Goal: Obtain resource: Download file/media

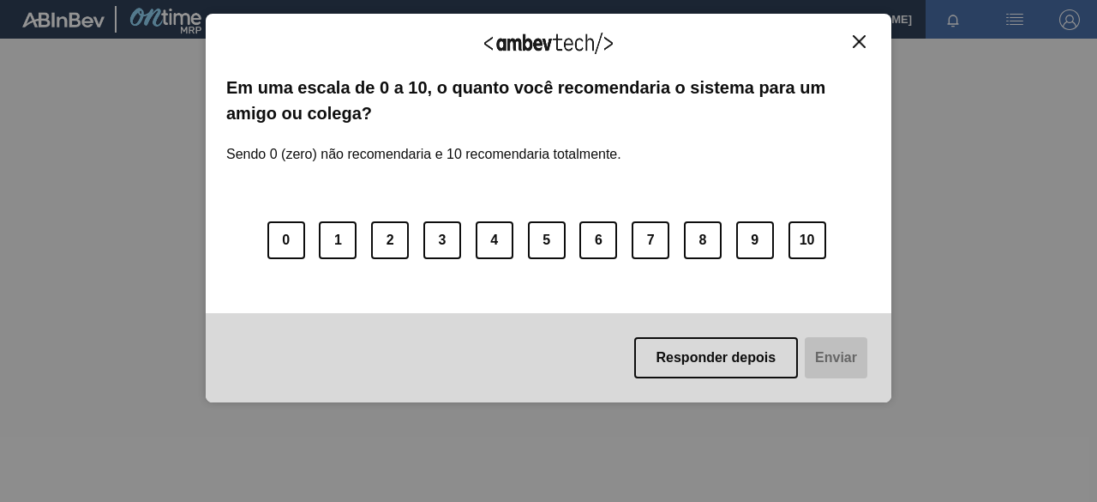
click at [862, 41] on img "Close" at bounding box center [859, 41] width 13 height 13
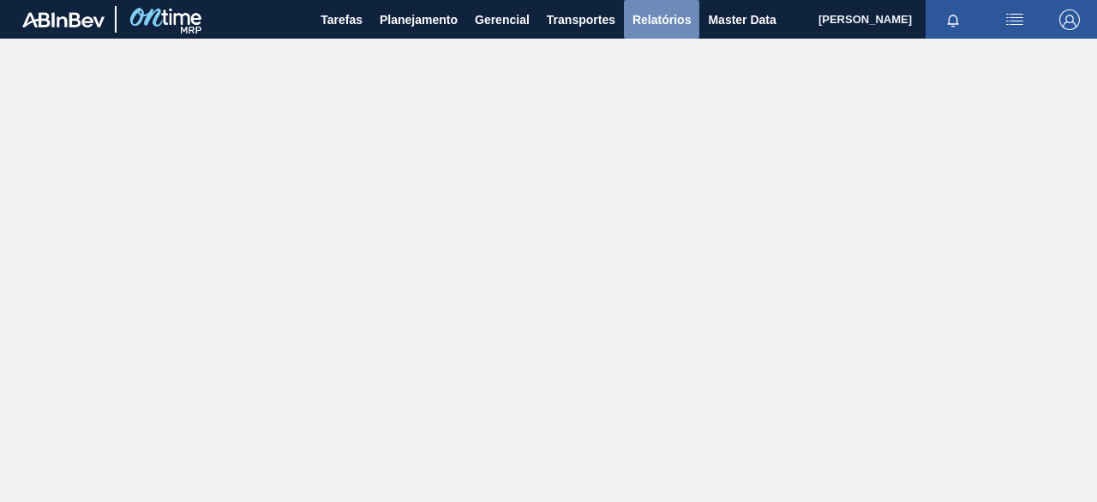
click at [658, 18] on span "Relatórios" at bounding box center [662, 19] width 58 height 21
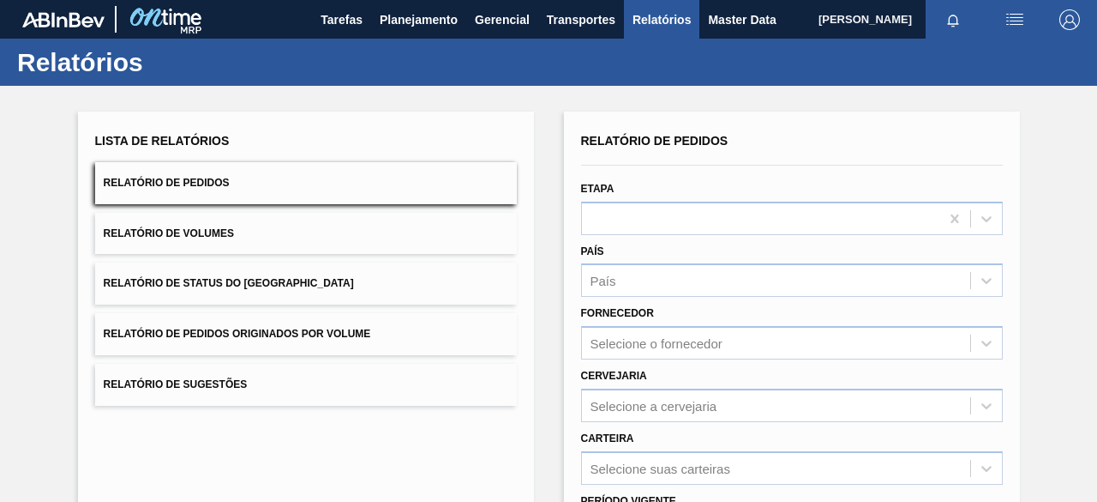
click at [370, 335] on button "Relatório de Pedidos Originados por Volume" at bounding box center [306, 334] width 422 height 42
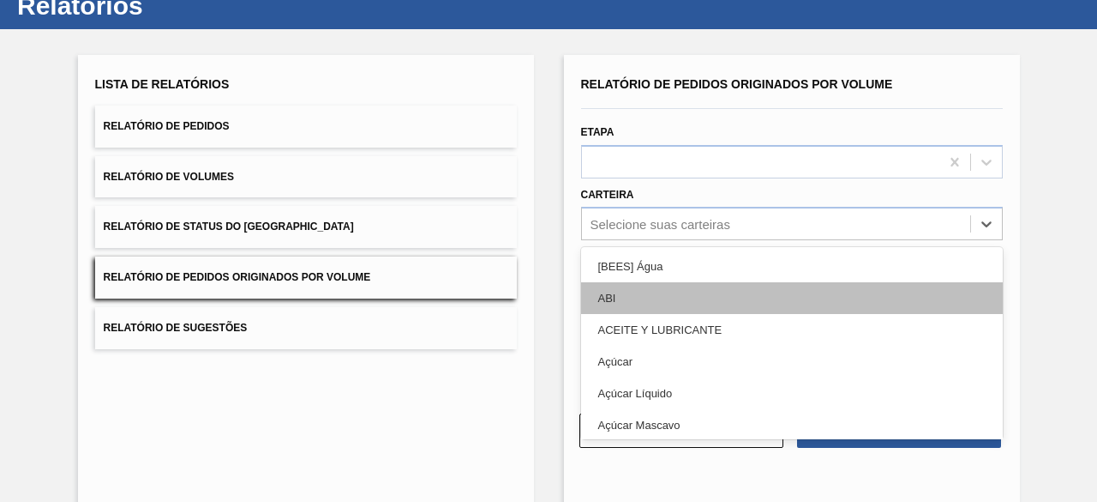
click at [628, 240] on div "option [BEES] Água focused, 1 of 101. 101 results available. Use Up and Down to…" at bounding box center [792, 223] width 422 height 33
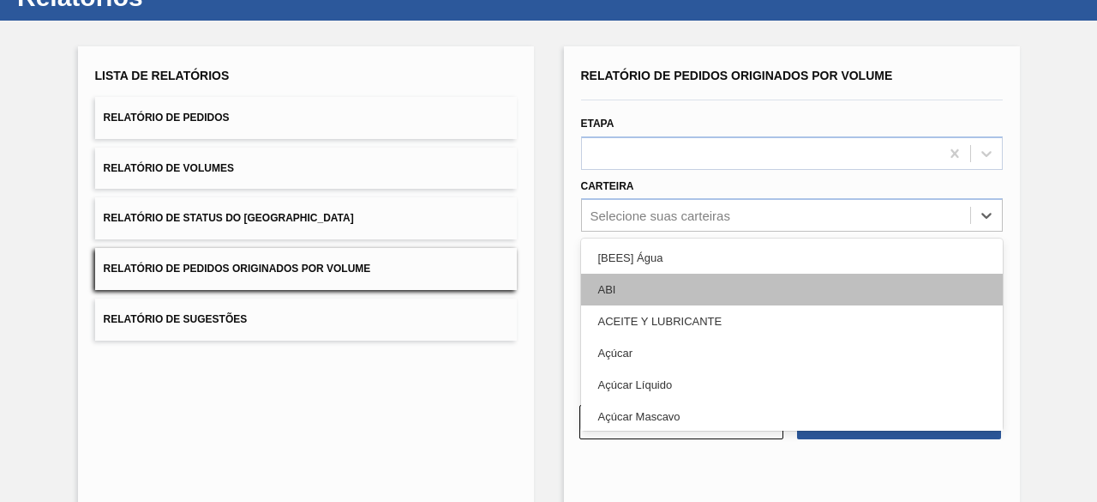
scroll to position [65, 0]
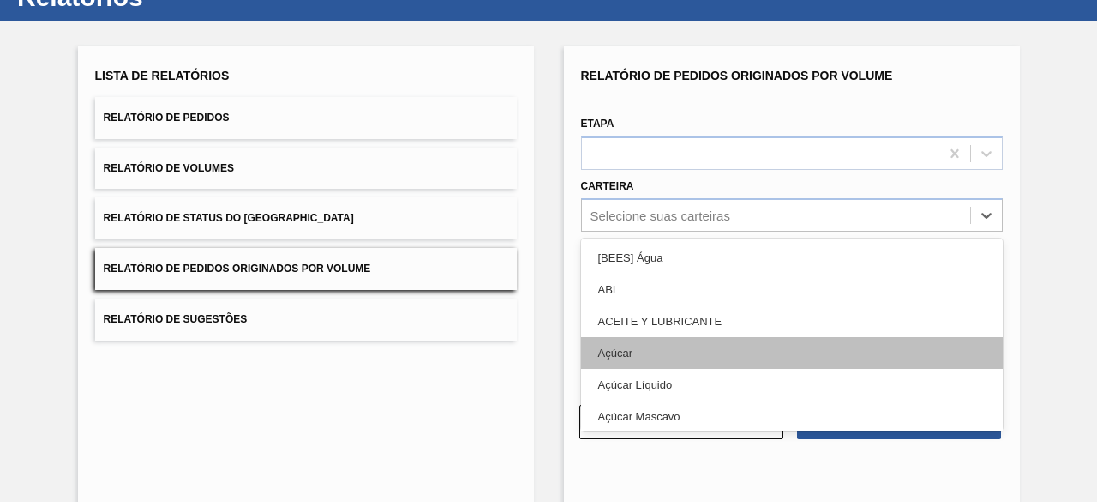
click at [638, 340] on div "Açúcar" at bounding box center [792, 353] width 422 height 32
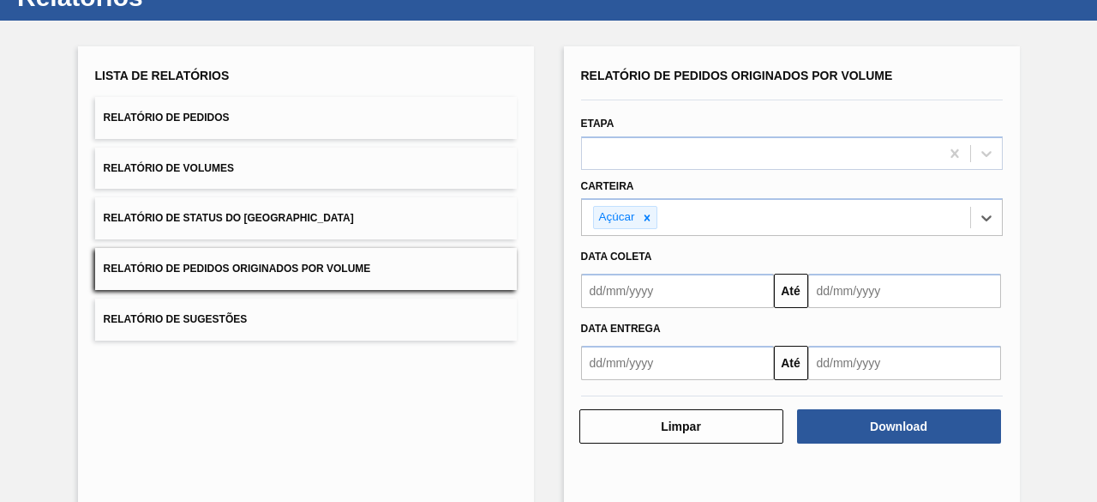
click at [647, 292] on input "text" at bounding box center [677, 291] width 193 height 34
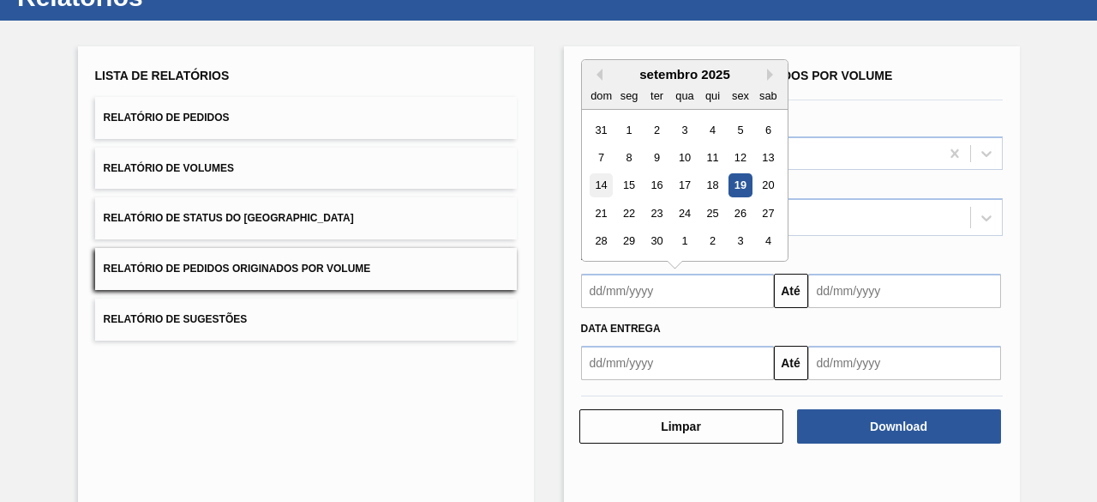
click at [606, 191] on div "14" at bounding box center [601, 185] width 23 height 23
type input "[DATE]"
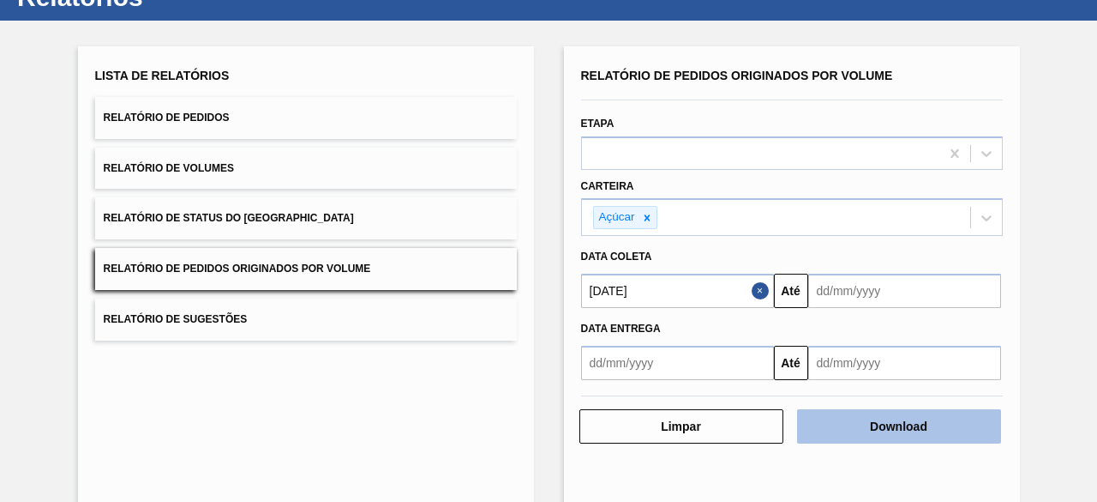
click at [851, 424] on button "Download" at bounding box center [899, 426] width 204 height 34
